Goal: Information Seeking & Learning: Find specific fact

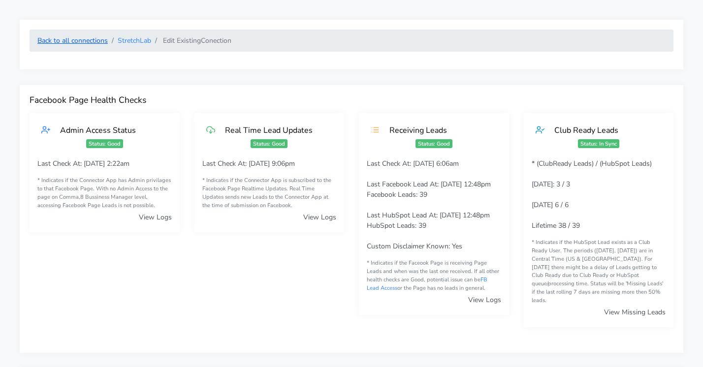
click at [101, 43] on link "Back to all connections" at bounding box center [72, 40] width 70 height 9
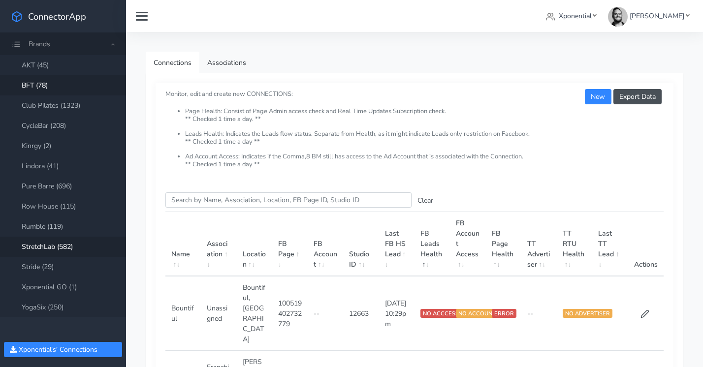
click at [43, 86] on link "BFT (78)" at bounding box center [63, 85] width 126 height 20
click at [199, 196] on input "Search this table" at bounding box center [288, 199] width 246 height 15
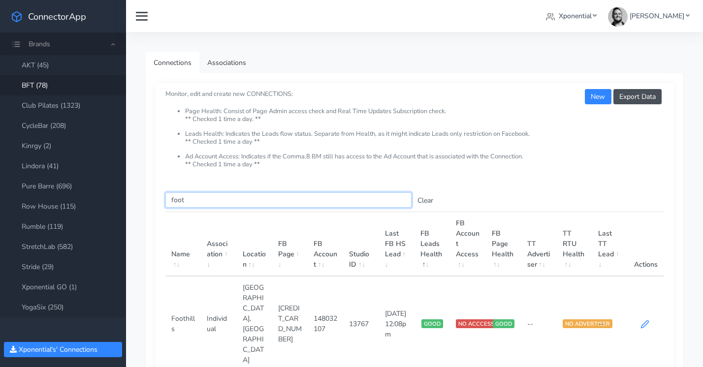
type input "foot"
click at [646, 320] on icon at bounding box center [644, 324] width 9 height 9
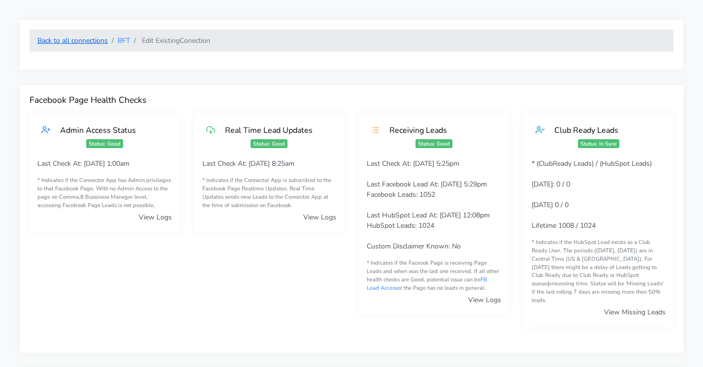
click at [87, 41] on link "Back to all connections" at bounding box center [72, 40] width 70 height 9
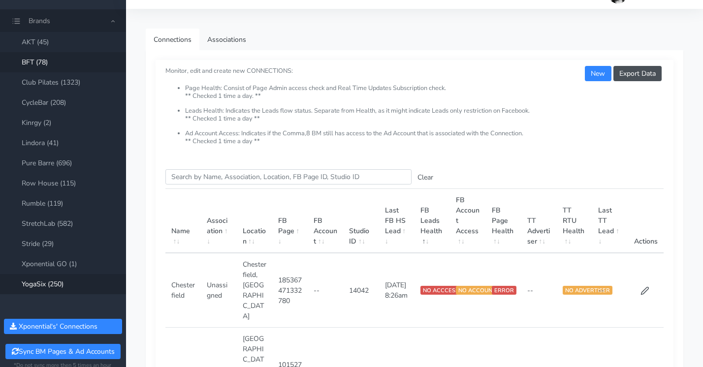
scroll to position [18, 0]
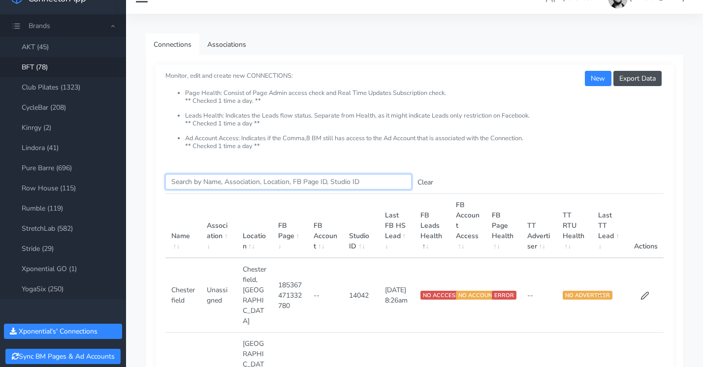
click at [202, 180] on input "Search this table" at bounding box center [288, 181] width 246 height 15
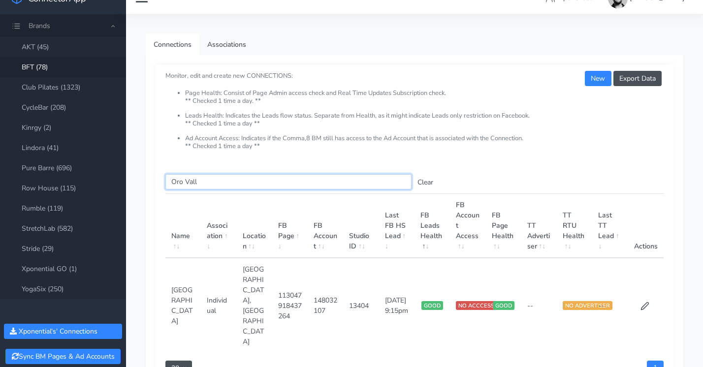
type input "Oro Vall"
drag, startPoint x: 313, startPoint y: 280, endPoint x: 337, endPoint y: 293, distance: 26.7
click at [336, 293] on td "148032107" at bounding box center [324, 305] width 35 height 95
copy td "148032107"
